Goal: Information Seeking & Learning: Check status

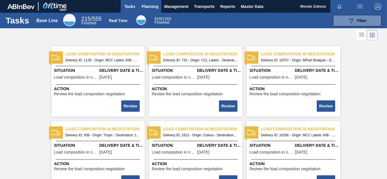
click at [149, 5] on span "Planning" at bounding box center [150, 6] width 17 height 7
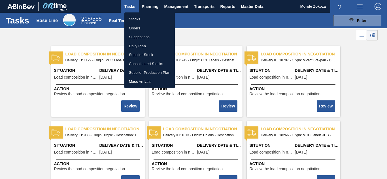
click at [137, 28] on li "Orders" at bounding box center [149, 28] width 50 height 9
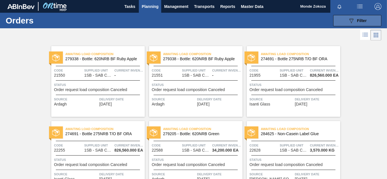
click at [359, 20] on span "Filter" at bounding box center [362, 20] width 10 height 5
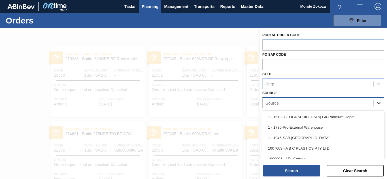
scroll to position [19, 0]
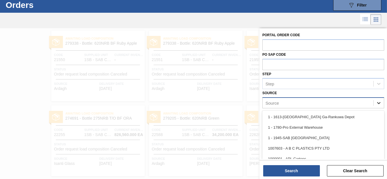
click at [376, 105] on icon at bounding box center [379, 103] width 6 height 6
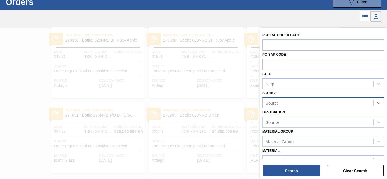
click at [312, 103] on div "Source" at bounding box center [318, 103] width 111 height 8
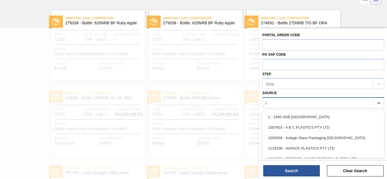
scroll to position [37, 0]
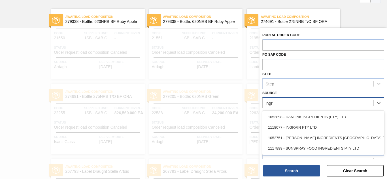
type input "ingra"
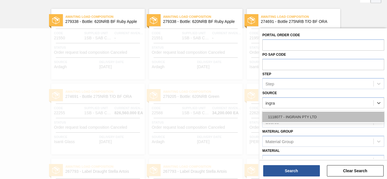
click at [300, 116] on div "1118077 - INGRAIN PTY LTD" at bounding box center [323, 117] width 122 height 10
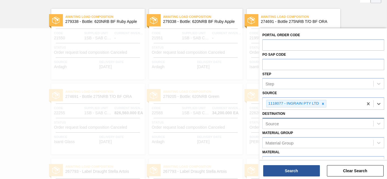
click at [292, 123] on div "Source" at bounding box center [318, 124] width 111 height 8
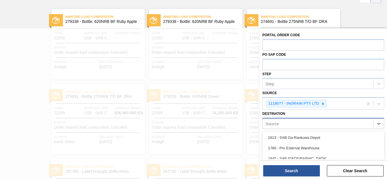
scroll to position [77, 0]
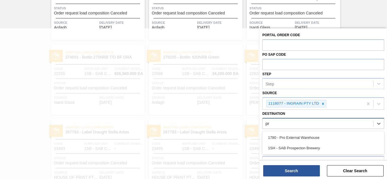
type input "pro"
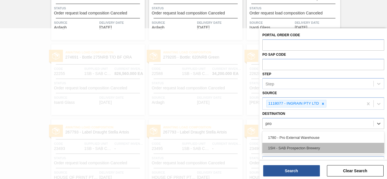
click at [290, 148] on div "1SH - SAB Prospecton Brewery" at bounding box center [323, 148] width 122 height 10
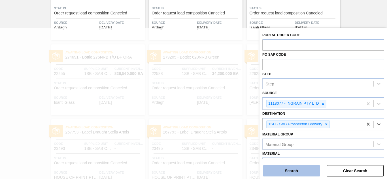
click at [283, 171] on button "Search" at bounding box center [291, 170] width 57 height 11
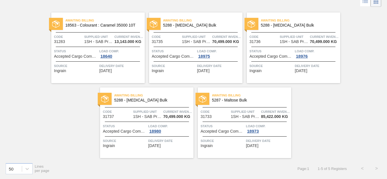
scroll to position [34, 0]
click at [134, 100] on span "5288 - [MEDICAL_DATA] Bulk" at bounding box center [151, 100] width 75 height 4
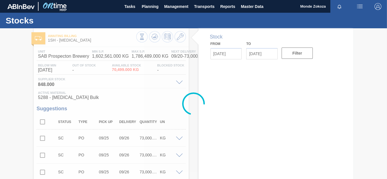
type input "[DATE]"
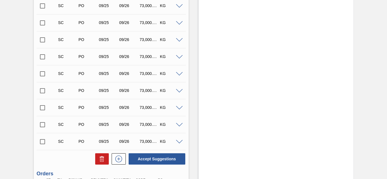
scroll to position [422, 0]
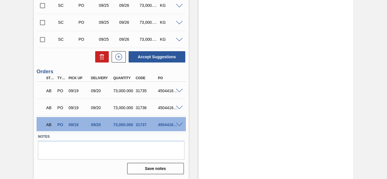
click at [177, 89] on span at bounding box center [179, 91] width 7 height 4
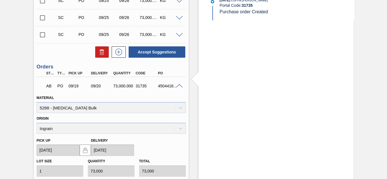
scroll to position [418, 0]
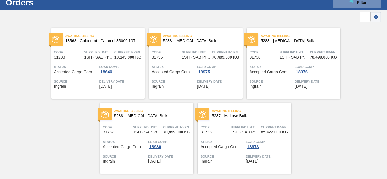
scroll to position [28, 0]
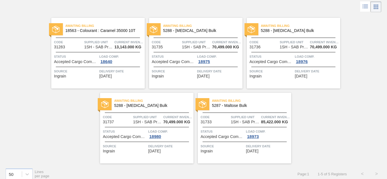
click at [182, 31] on span "5288 - [MEDICAL_DATA] Bulk" at bounding box center [200, 31] width 75 height 4
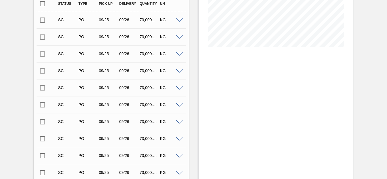
scroll to position [110, 0]
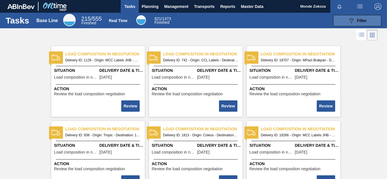
click at [354, 18] on div "089F7B8B-B2A5-4AFE-B5C0-19BA573D28AC Filter" at bounding box center [357, 20] width 19 height 7
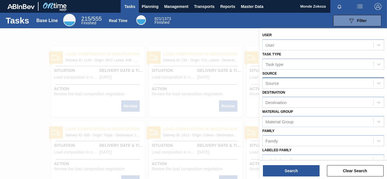
click at [285, 85] on div "Source" at bounding box center [318, 83] width 111 height 8
type input "prospecton"
drag, startPoint x: 293, startPoint y: 83, endPoint x: 212, endPoint y: 85, distance: 80.8
click at [260, 85] on div "089F7B8B-B2A5-4AFE-B5C0-19BA573D28AC Created with sketchtool. User User Task ty…" at bounding box center [324, 117] width 128 height 179
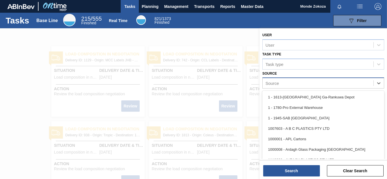
click at [281, 83] on div "Source" at bounding box center [318, 83] width 111 height 8
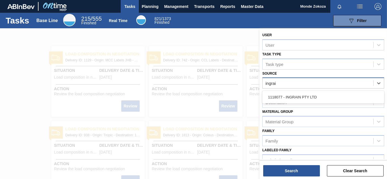
type input "ingrain"
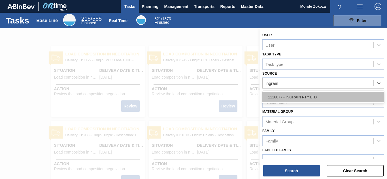
click at [291, 95] on div "1118077 - INGRAIN PTY LTD" at bounding box center [323, 97] width 122 height 10
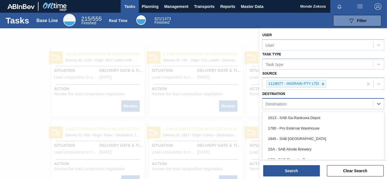
scroll to position [20, 0]
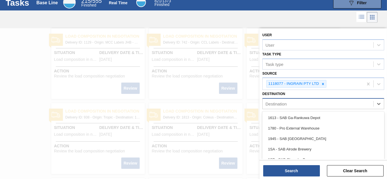
click at [294, 105] on div "Destination" at bounding box center [318, 104] width 111 height 8
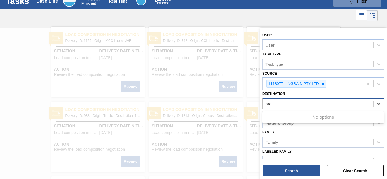
type input "pros"
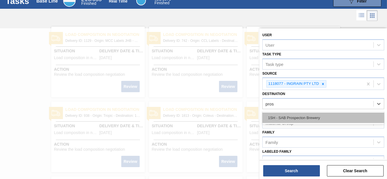
click at [294, 116] on div "1SH - SAB Prospecton Brewery" at bounding box center [323, 118] width 122 height 10
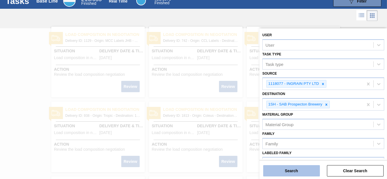
click at [291, 171] on button "Search" at bounding box center [291, 170] width 57 height 11
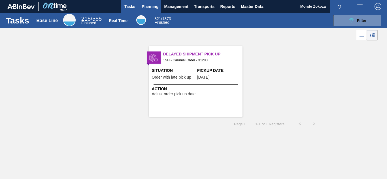
click at [150, 5] on span "Planning" at bounding box center [150, 6] width 17 height 7
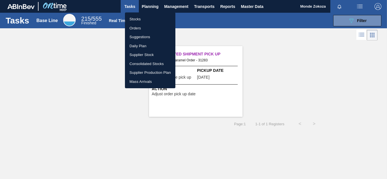
click at [136, 27] on li "Orders" at bounding box center [150, 28] width 50 height 9
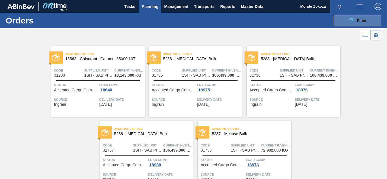
click at [362, 20] on span "Filter" at bounding box center [362, 20] width 10 height 5
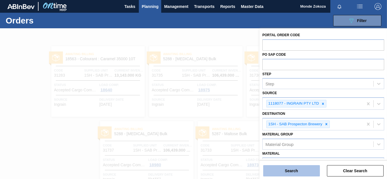
click at [295, 171] on button "Search" at bounding box center [291, 170] width 57 height 11
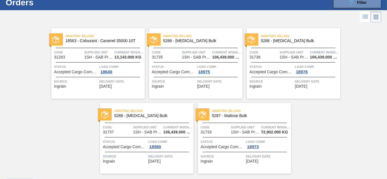
scroll to position [28, 0]
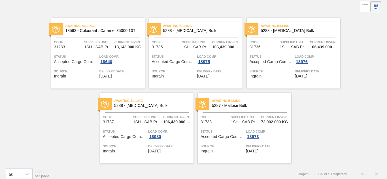
click at [166, 31] on span "5288 - [MEDICAL_DATA] Bulk" at bounding box center [200, 31] width 75 height 4
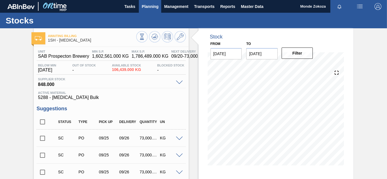
click at [148, 7] on span "Planning" at bounding box center [150, 6] width 17 height 7
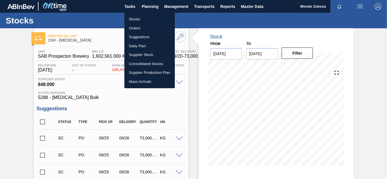
click at [143, 27] on li "Orders" at bounding box center [149, 28] width 50 height 9
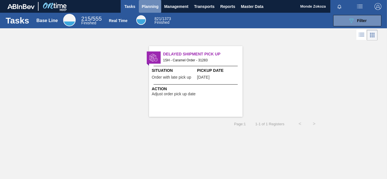
click at [151, 6] on span "Planning" at bounding box center [150, 6] width 17 height 7
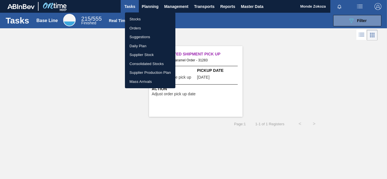
click at [138, 26] on li "Orders" at bounding box center [150, 28] width 50 height 9
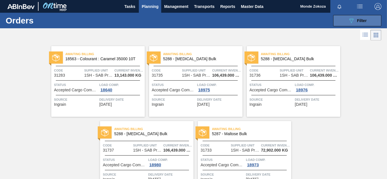
click at [357, 19] on span "Filter" at bounding box center [362, 20] width 10 height 5
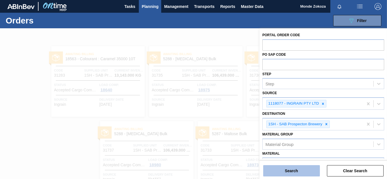
click at [291, 171] on button "Search" at bounding box center [291, 170] width 57 height 11
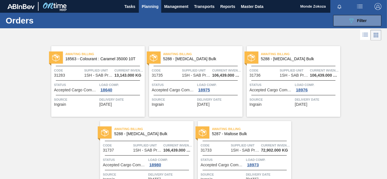
click at [184, 60] on span "5288 - [MEDICAL_DATA] Bulk" at bounding box center [200, 59] width 75 height 4
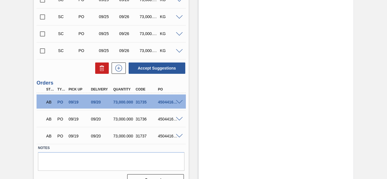
scroll to position [422, 0]
